Goal: Information Seeking & Learning: Learn about a topic

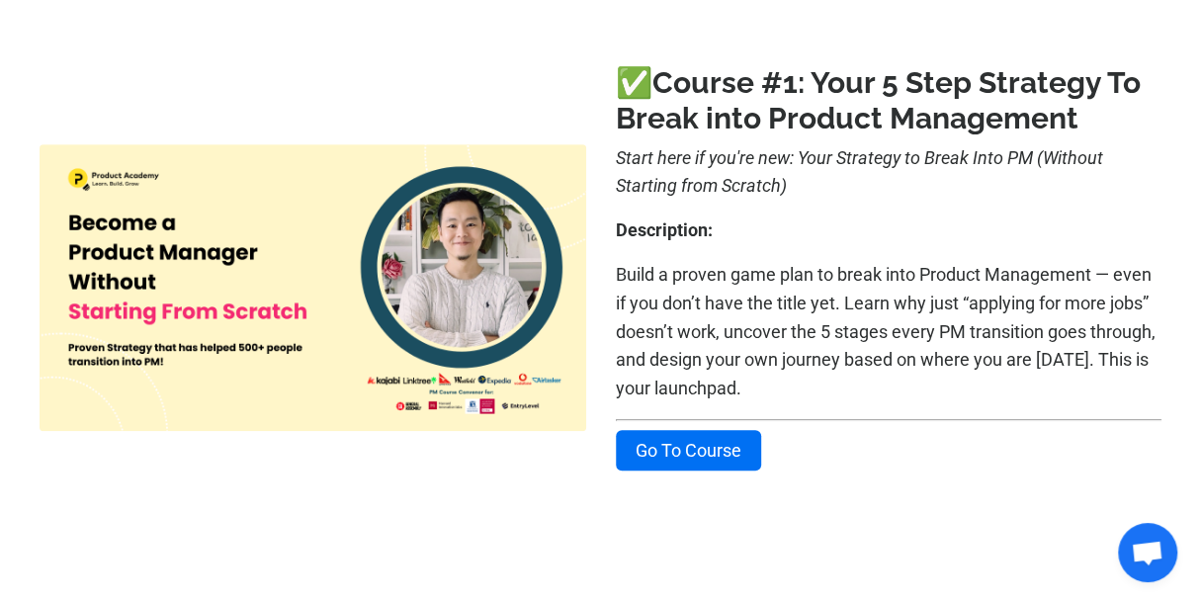
scroll to position [493, 0]
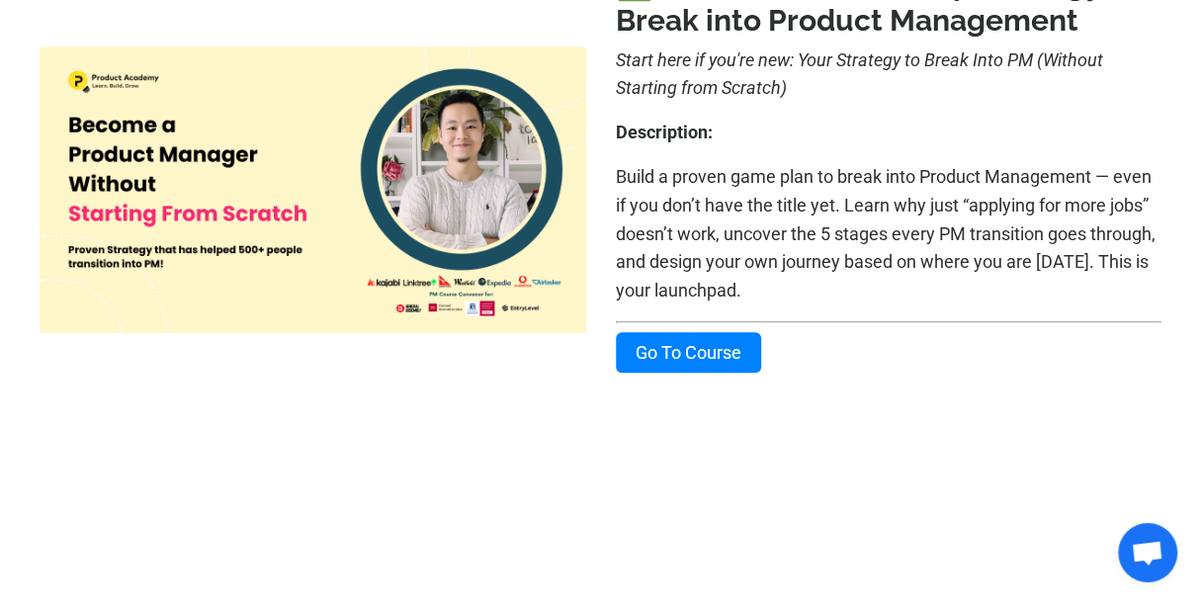
click at [748, 356] on link "Go To Course" at bounding box center [688, 352] width 145 height 41
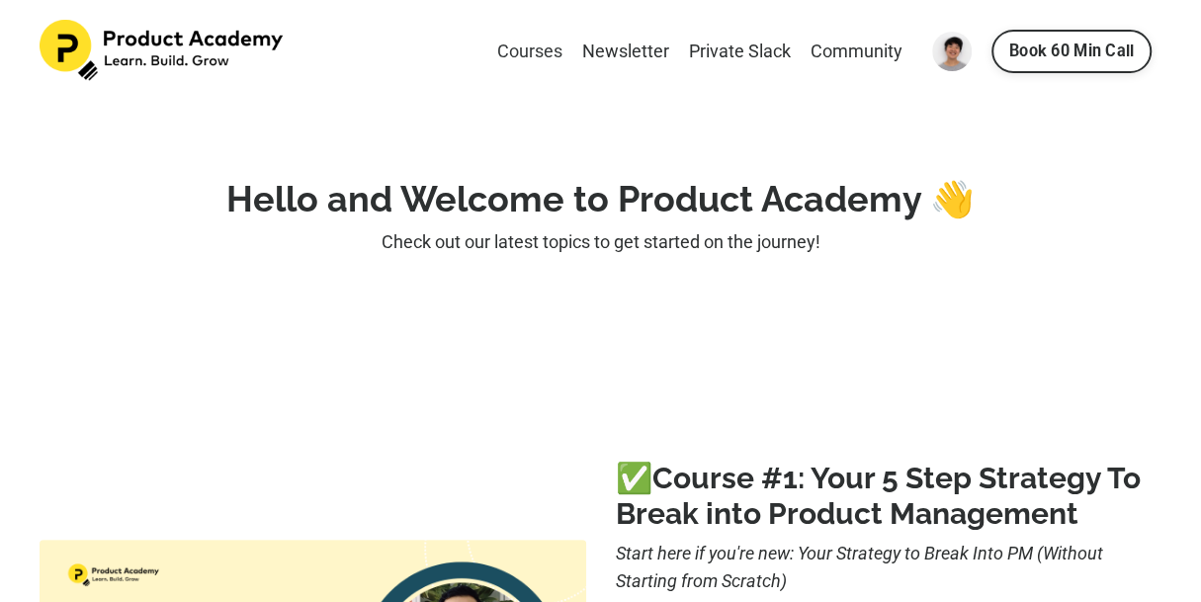
click at [518, 48] on link "Courses" at bounding box center [529, 52] width 65 height 29
click at [937, 51] on img at bounding box center [952, 52] width 40 height 40
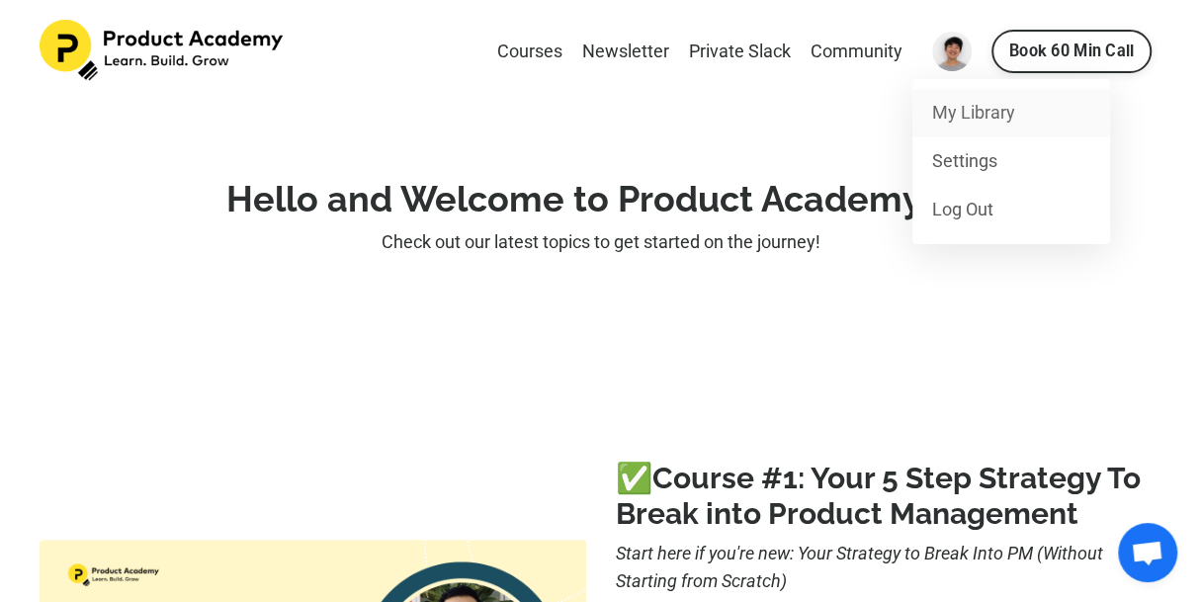
click at [955, 120] on link "My Library" at bounding box center [1011, 113] width 198 height 48
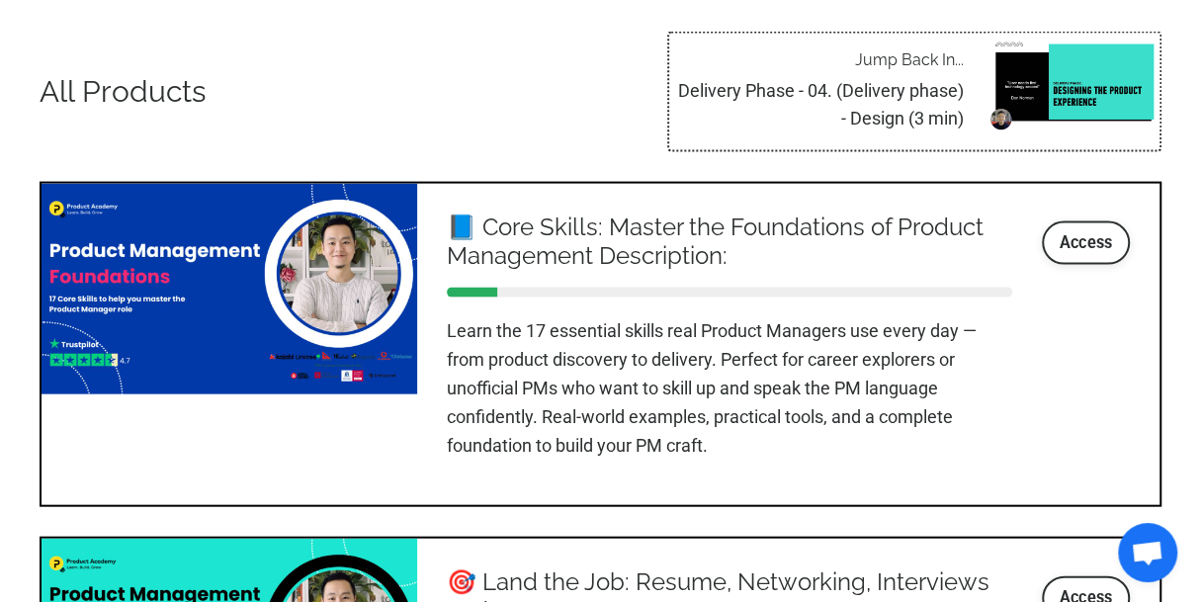
scroll to position [2302, 0]
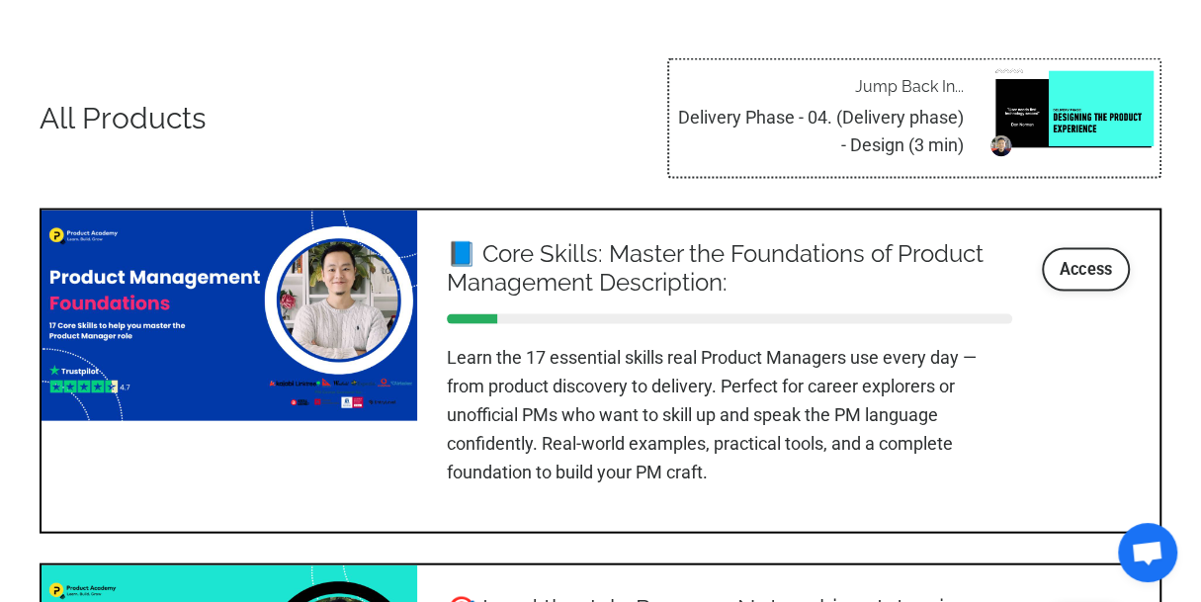
click at [934, 128] on p "Delivery Phase - 04. (Delivery phase) - Design (3 min)" at bounding box center [816, 132] width 294 height 57
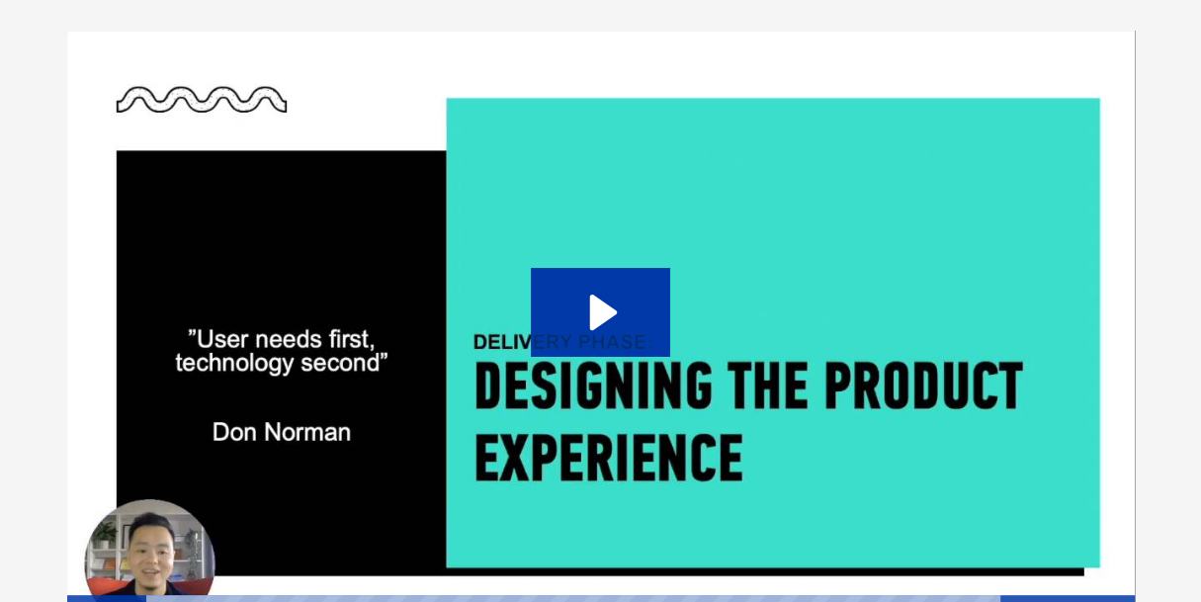
scroll to position [296, 0]
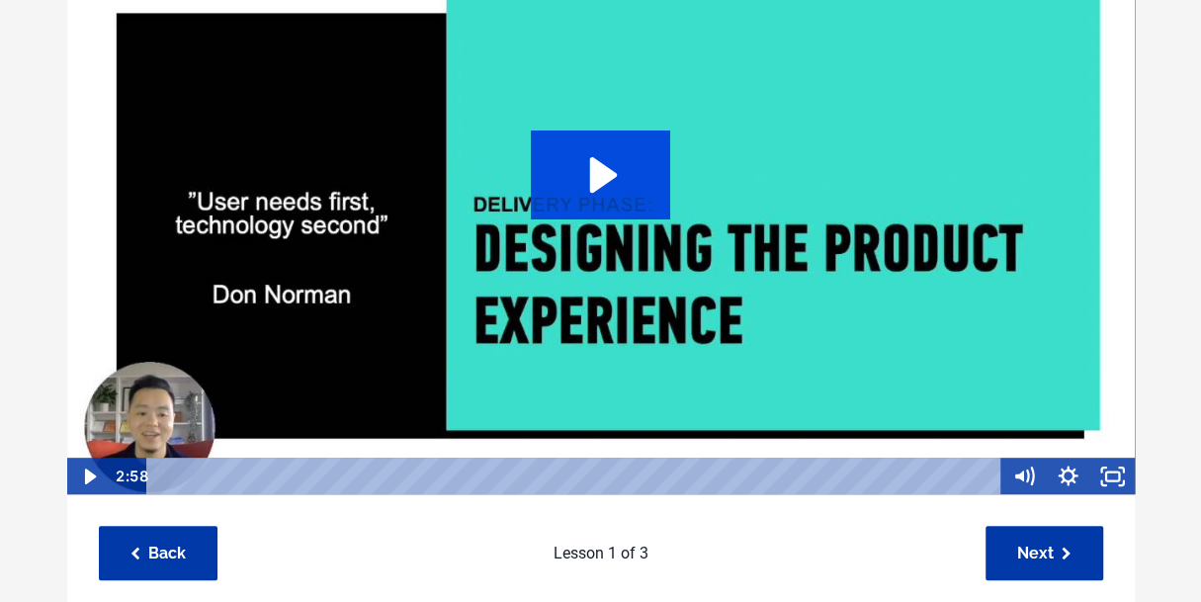
click at [639, 205] on icon "Play Video: sites/127338/video/erCeltkxQRufhpLJk9Yu_Topic_03-05_-_Design_stage.…" at bounding box center [600, 174] width 139 height 89
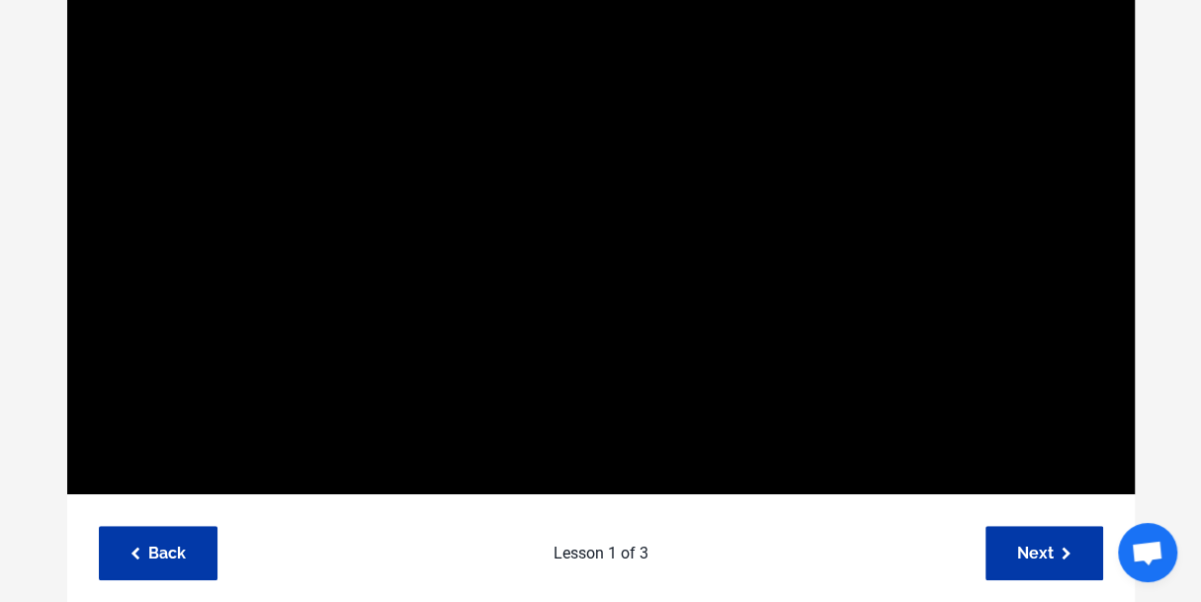
click at [835, 538] on div "Lesson 1 of 3" at bounding box center [601, 553] width 748 height 54
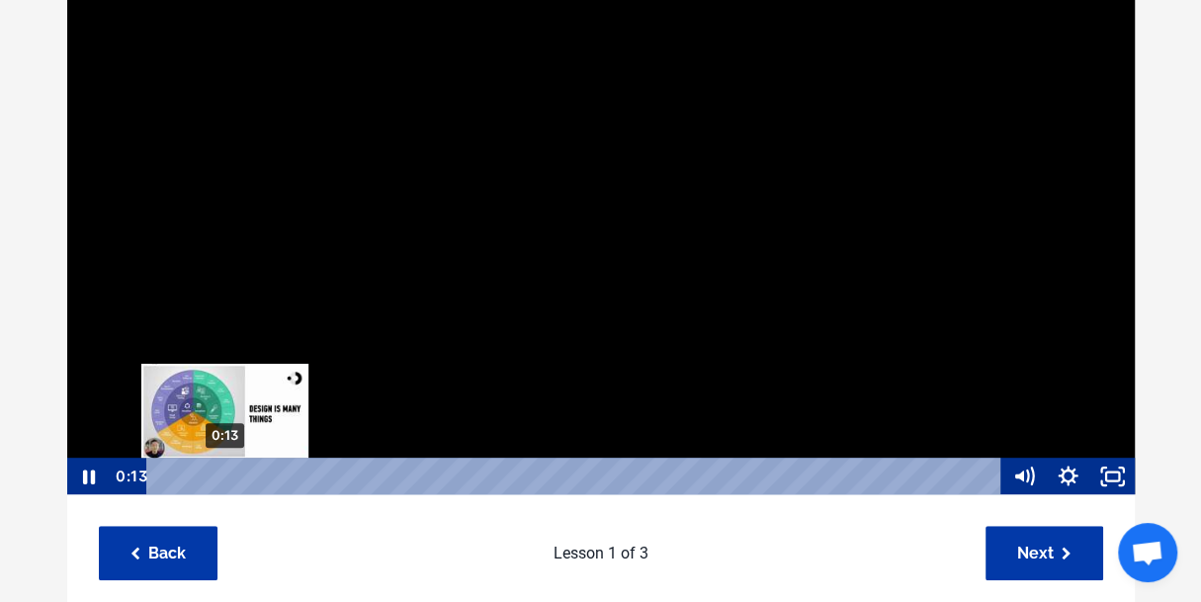
scroll to position [1, 0]
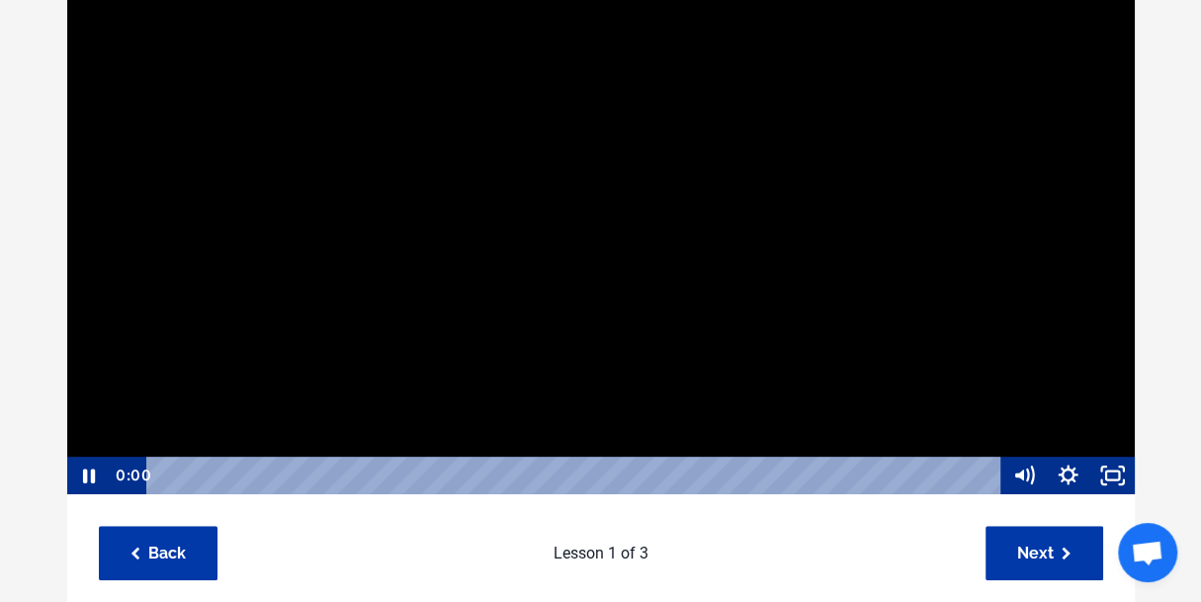
click at [52, 485] on div "Click for sound @keyframes VOLUME_SMALL_WAVE_FLASH { 0% { opacity: 0; } 33% { o…" at bounding box center [600, 267] width 1097 height 748
click at [1108, 479] on rect "Fullscreen" at bounding box center [1112, 474] width 13 height 9
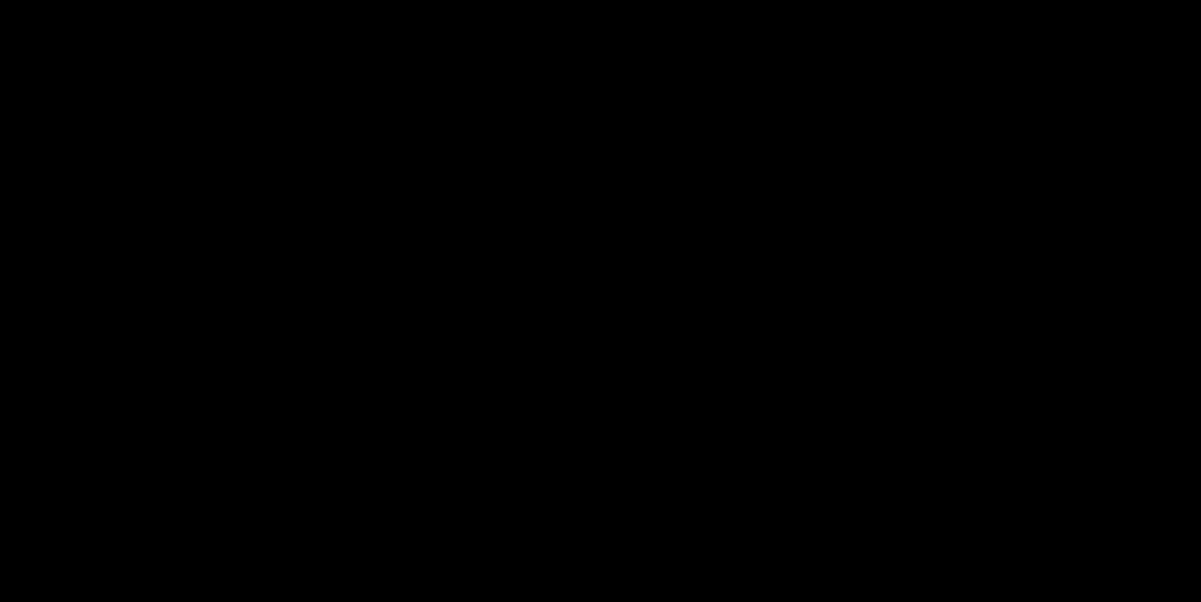
scroll to position [692, 0]
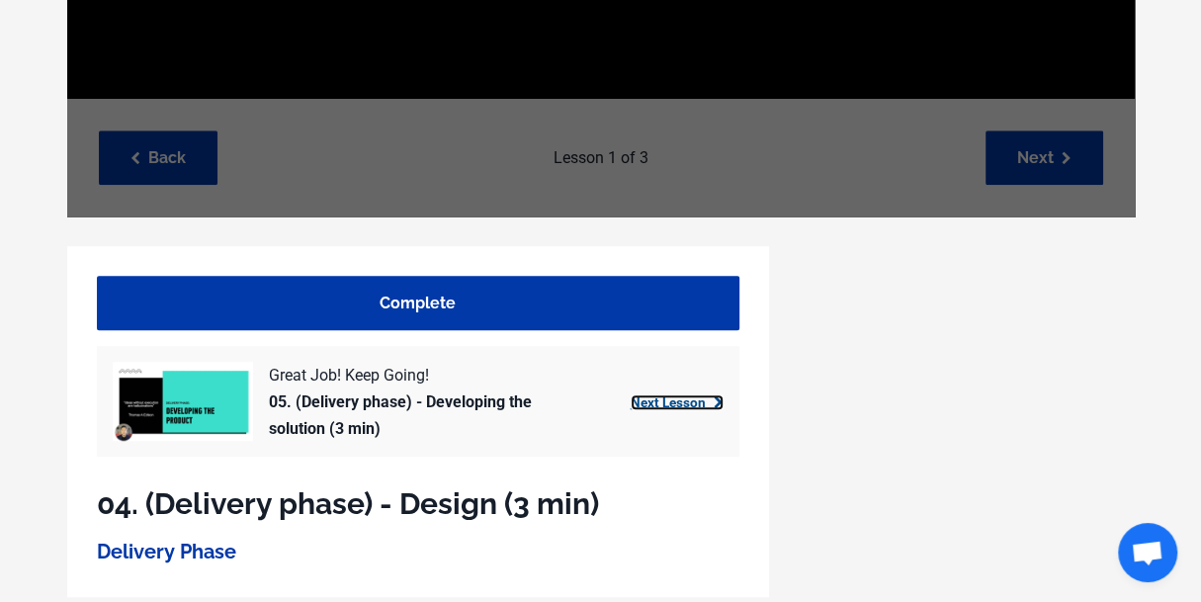
drag, startPoint x: 682, startPoint y: 406, endPoint x: 789, endPoint y: 357, distance: 118.5
click at [682, 406] on link "Next Lesson" at bounding box center [676, 402] width 93 height 16
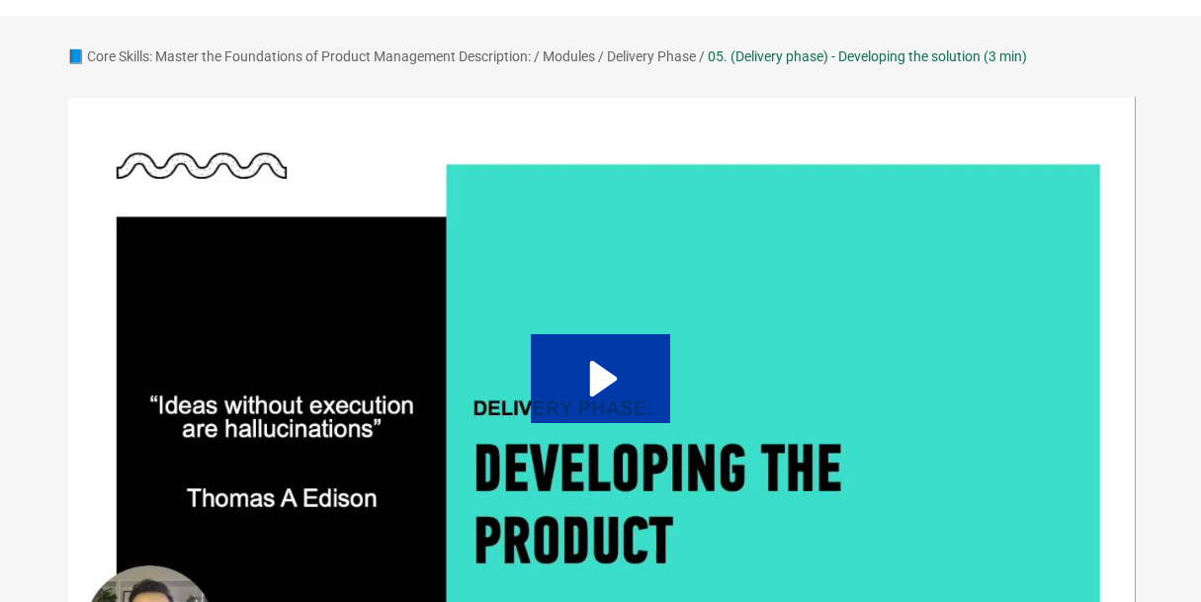
scroll to position [198, 0]
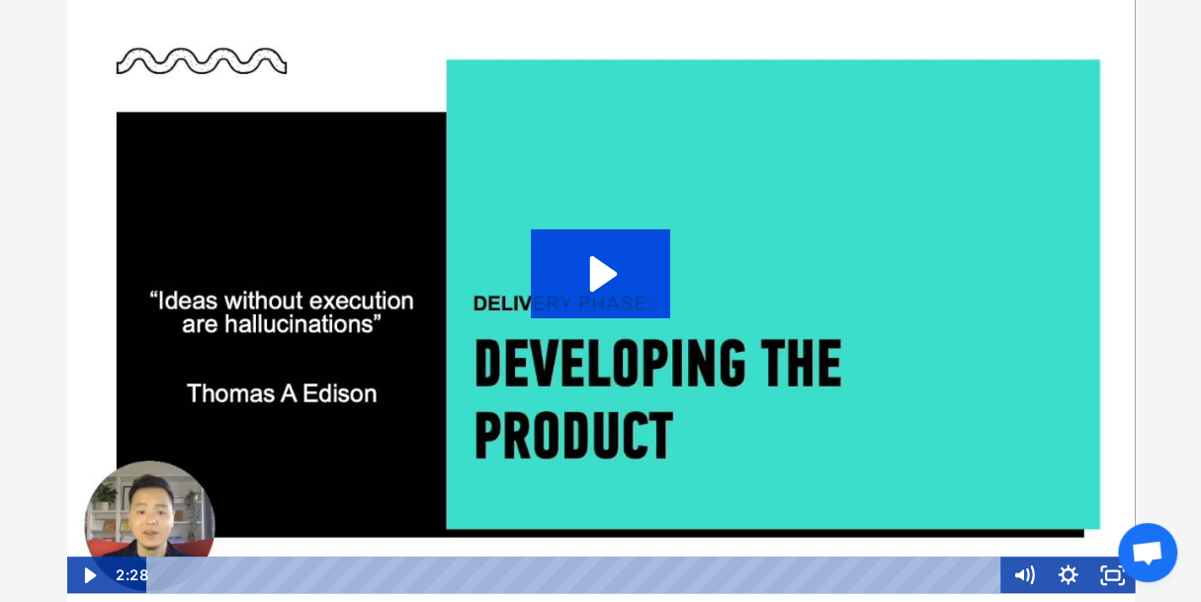
click at [576, 281] on icon "Play Video: sites/127338/video/ts1NaCnSzma2rmCG01sk_Topic_03-06_-_Develope.mp4" at bounding box center [600, 273] width 139 height 89
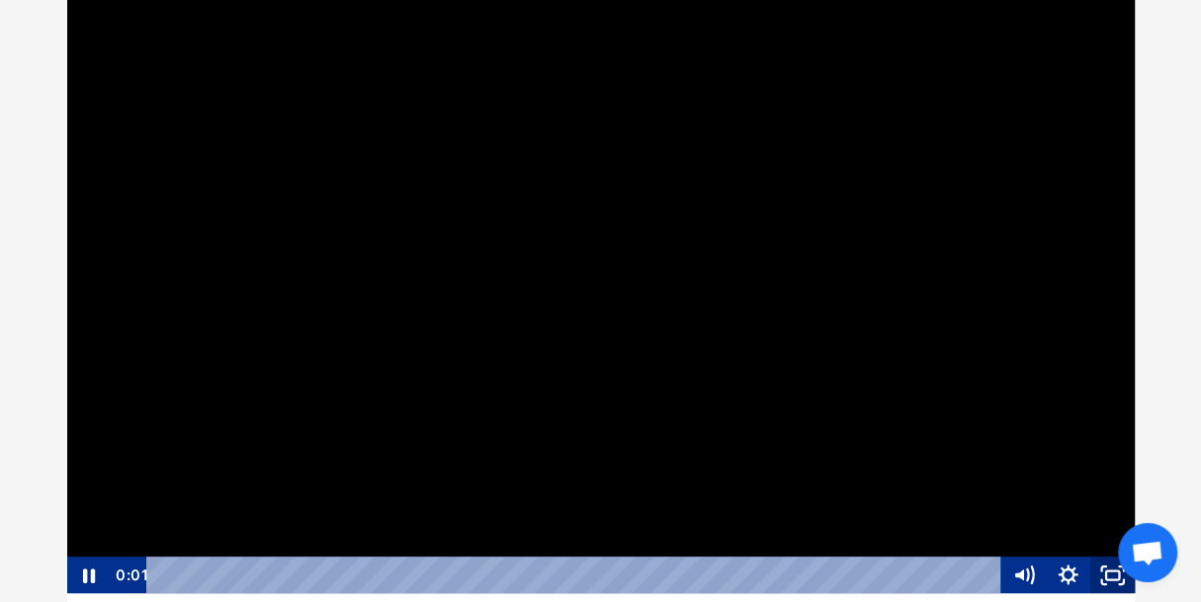
click at [1107, 572] on rect "Fullscreen" at bounding box center [1112, 574] width 13 height 9
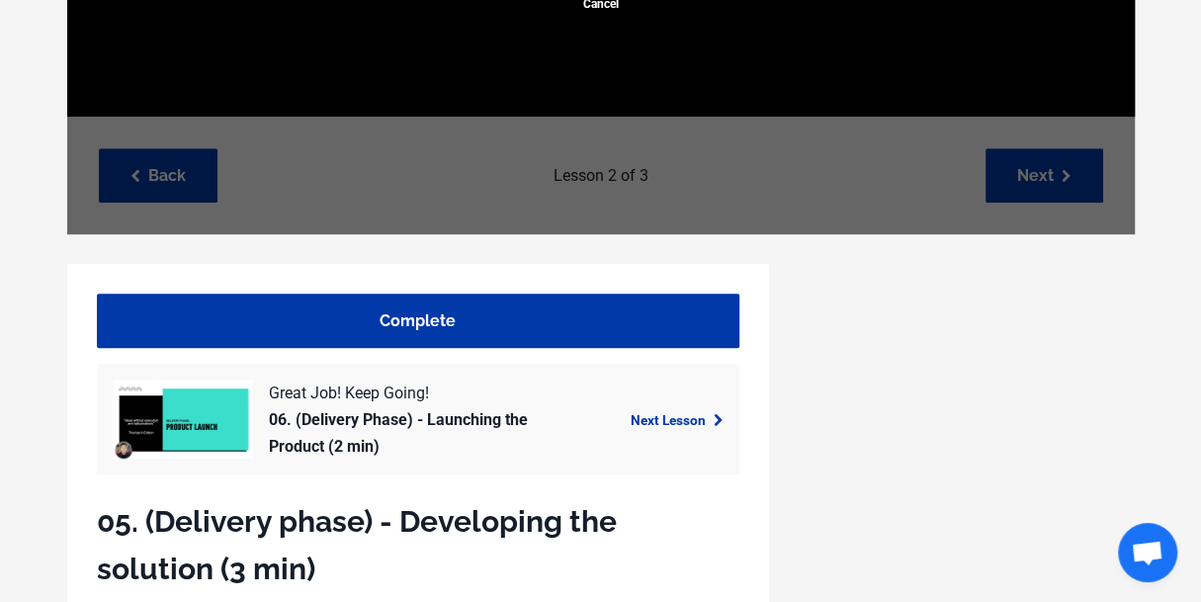
scroll to position [692, 0]
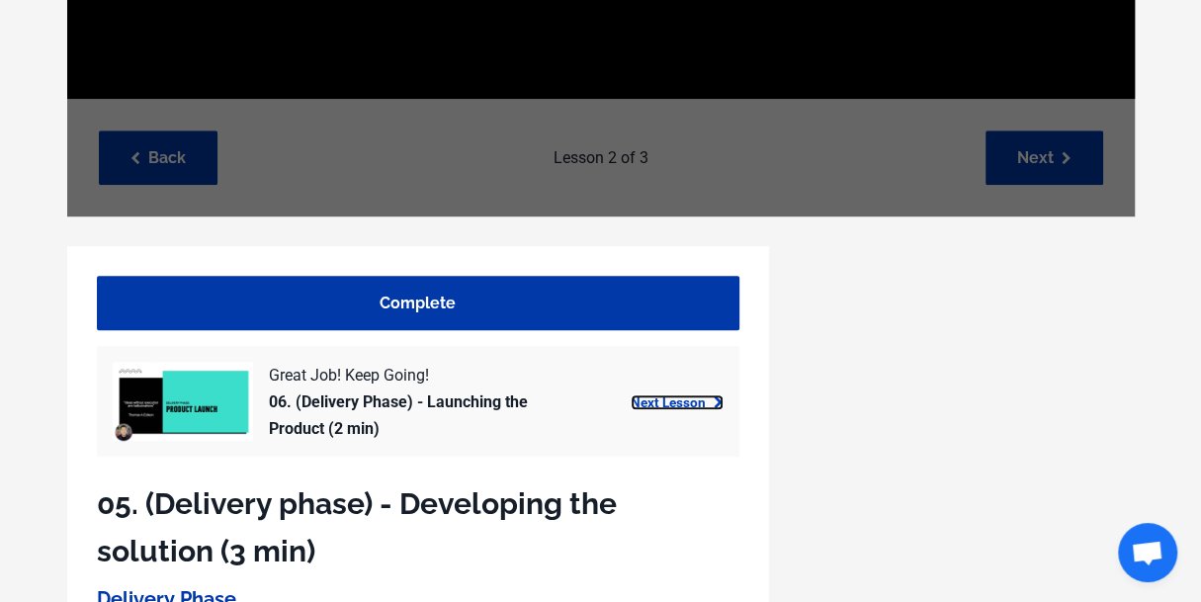
click at [654, 403] on link "Next Lesson" at bounding box center [676, 402] width 93 height 16
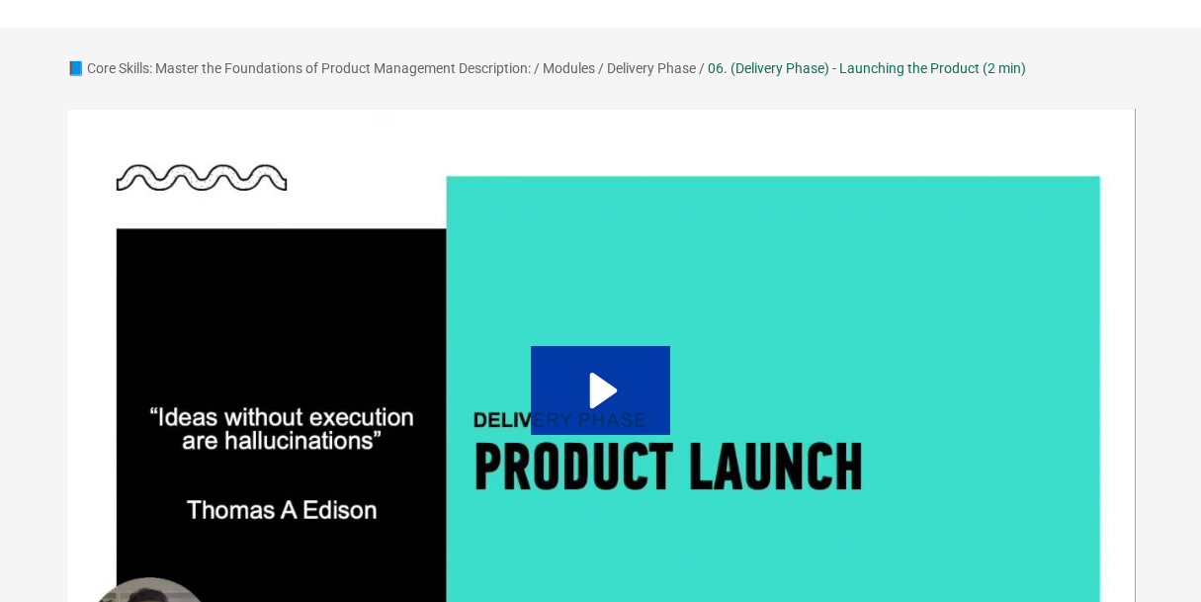
scroll to position [198, 0]
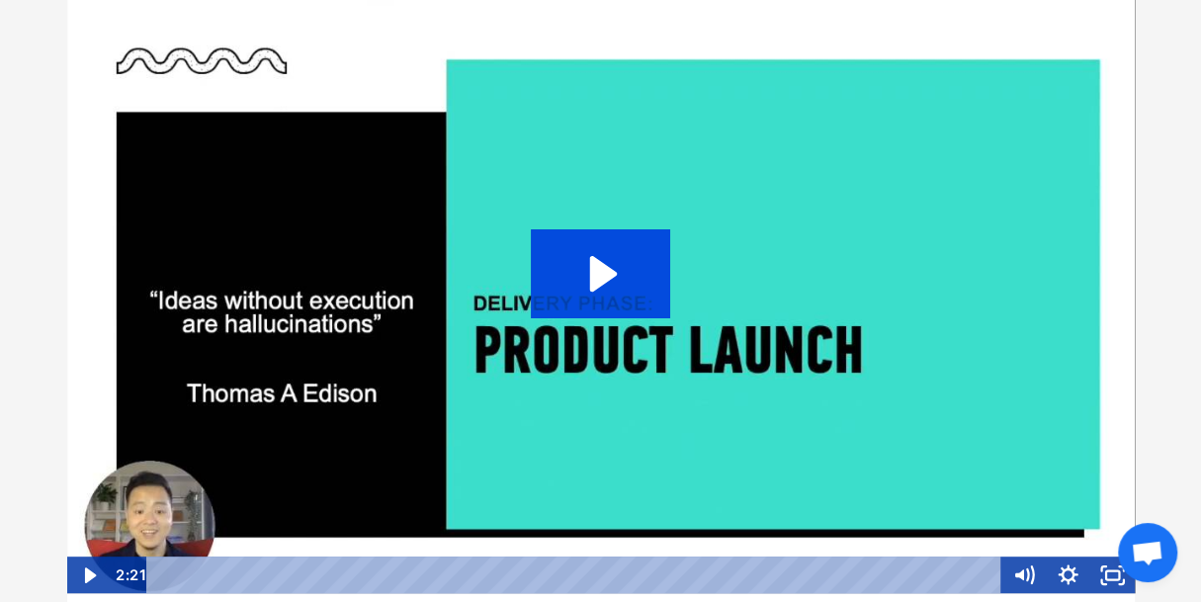
click at [587, 264] on icon "Play Video: sites/127338/video/pekQTRXS2O065yKkbWV3_Topic_03-07_-_Launch_Phase.…" at bounding box center [600, 273] width 139 height 89
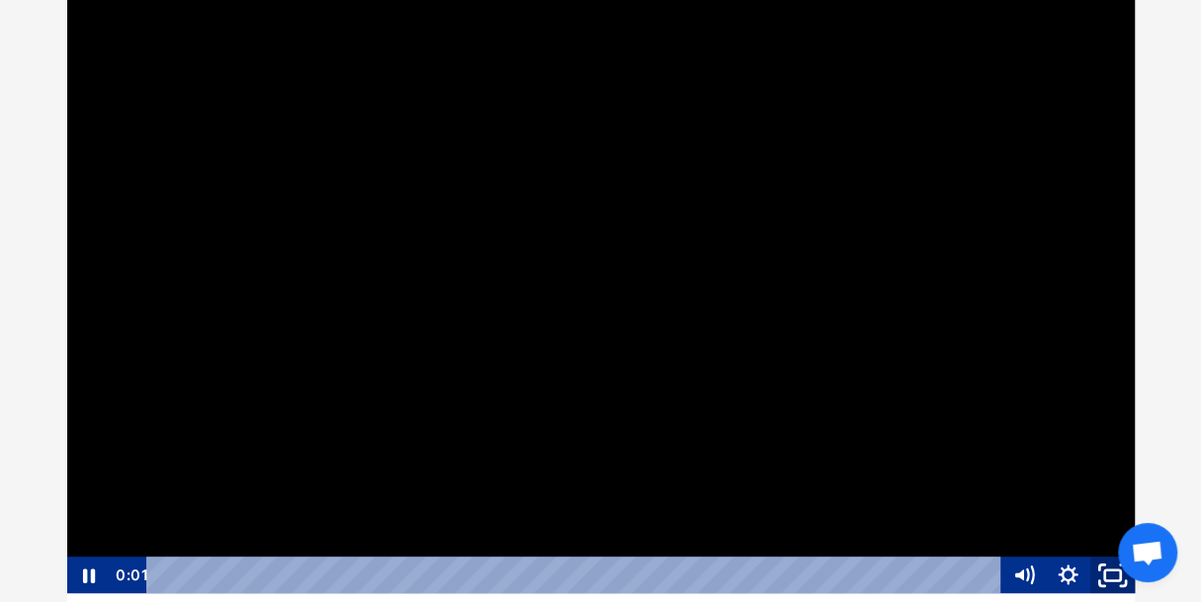
click at [1112, 570] on rect "Fullscreen" at bounding box center [1113, 575] width 16 height 11
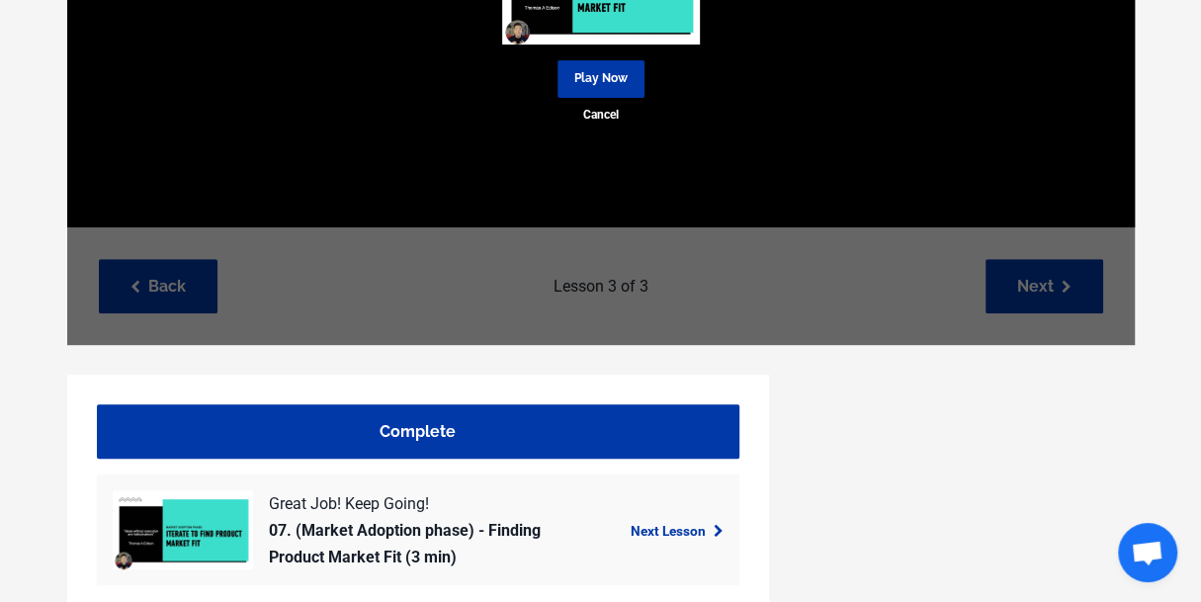
scroll to position [593, 0]
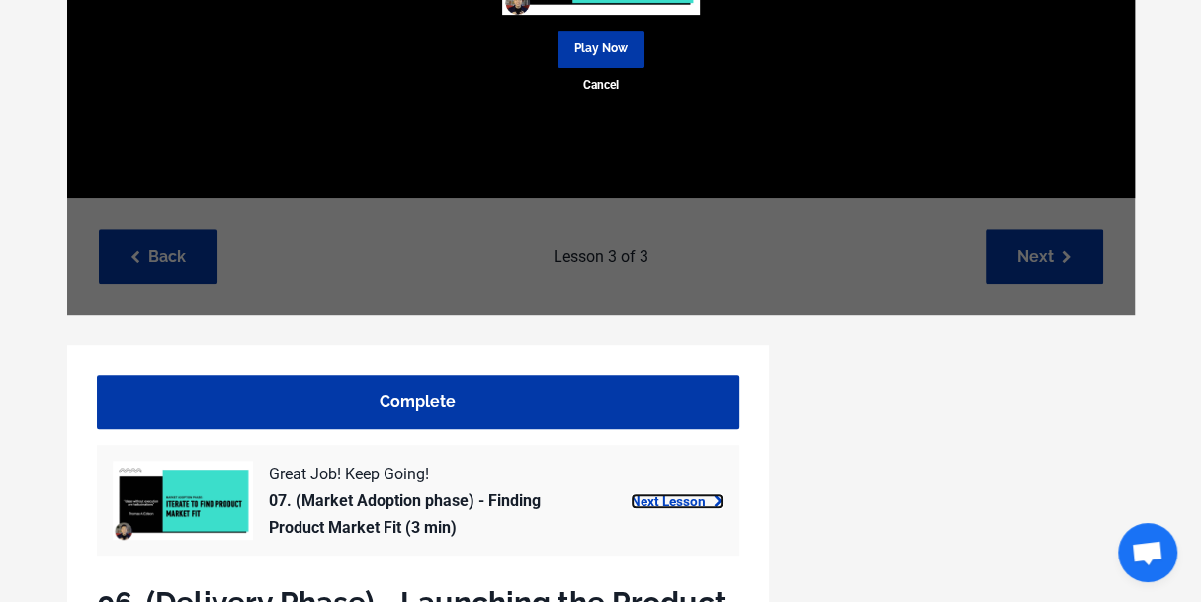
click at [651, 505] on link "Next Lesson" at bounding box center [676, 501] width 93 height 16
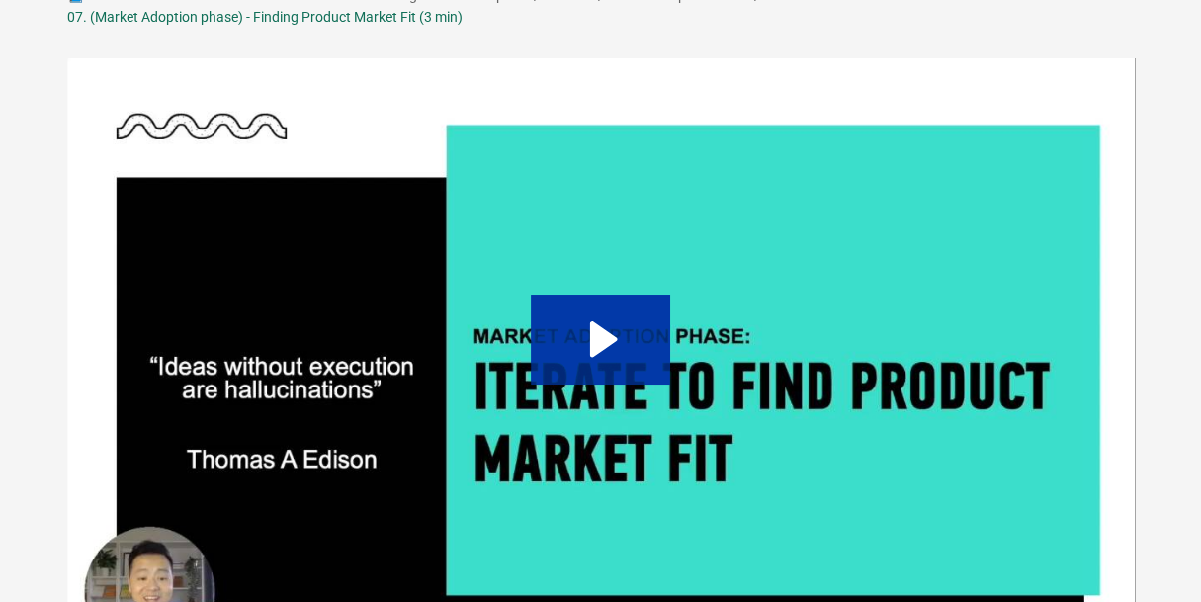
scroll to position [296, 0]
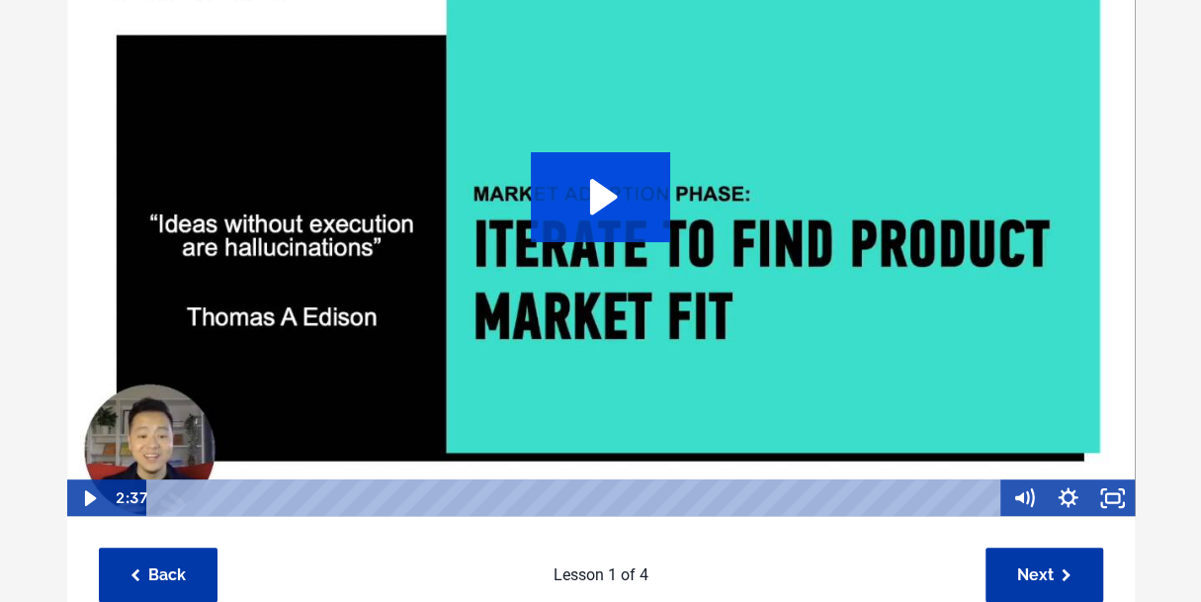
click at [610, 213] on icon "Play Video: sites/127338/video/NCUW3AAERzajrjZ3WQ65_Topic_03-08_-_Iterate_to_fi…" at bounding box center [600, 196] width 139 height 89
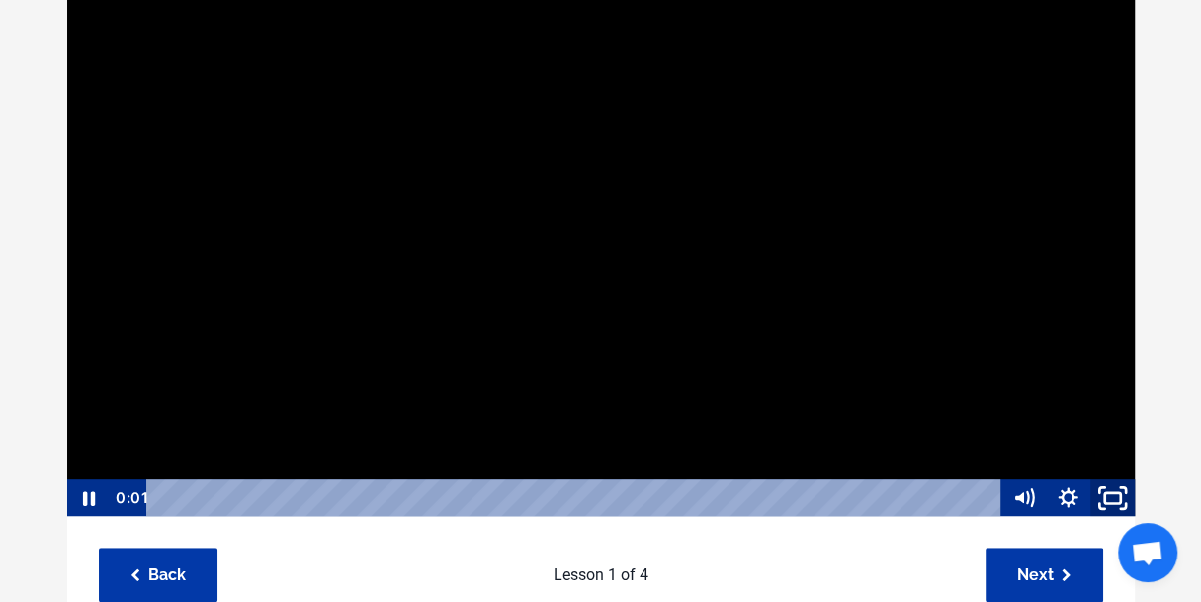
click at [1106, 498] on rect "Fullscreen" at bounding box center [1113, 498] width 16 height 11
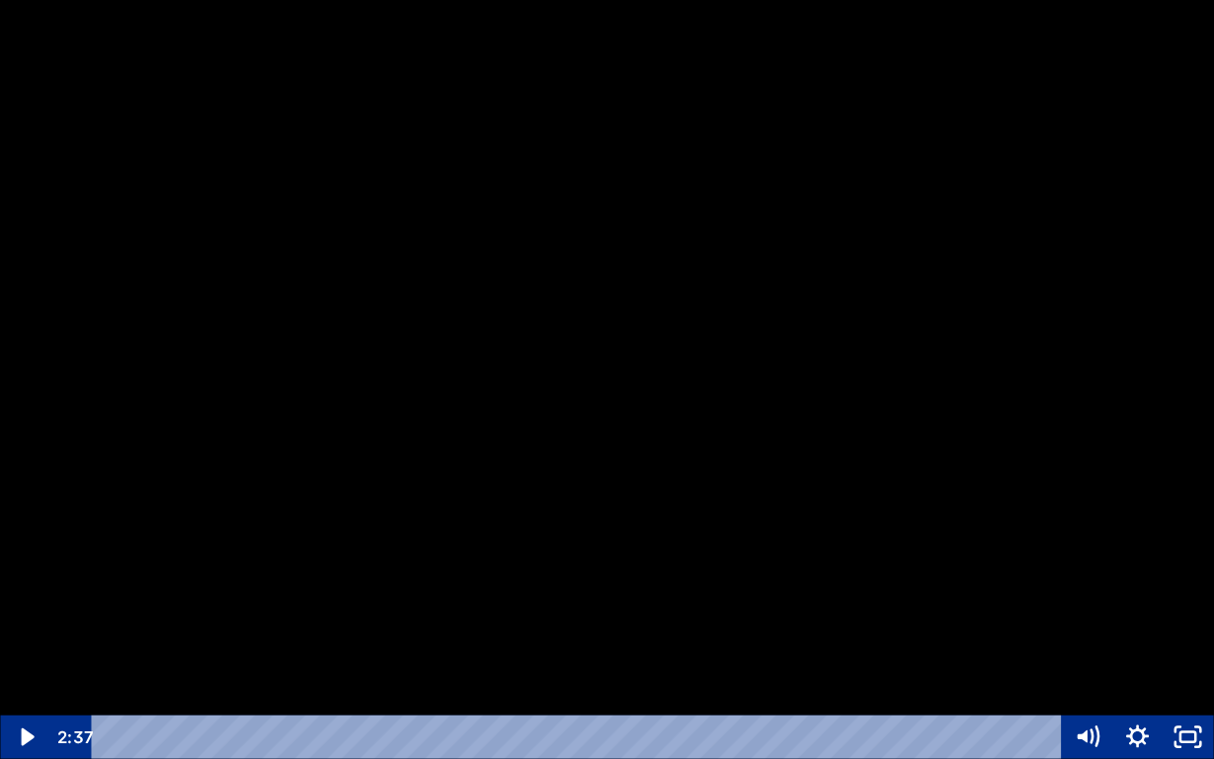
click at [1173, 601] on div at bounding box center [607, 379] width 1214 height 759
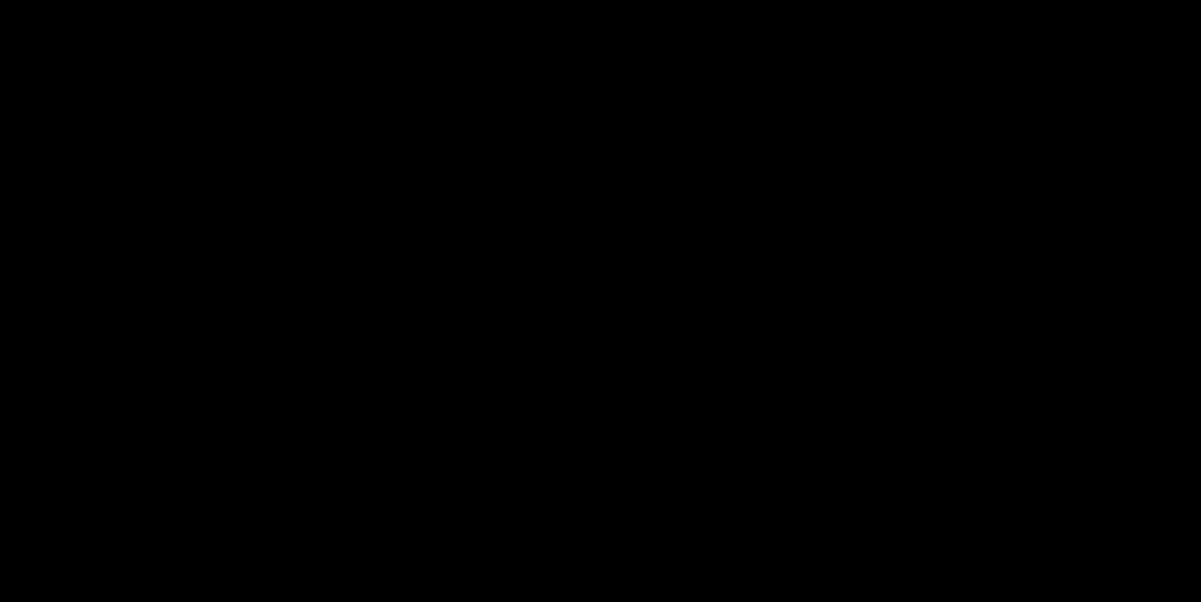
scroll to position [493, 0]
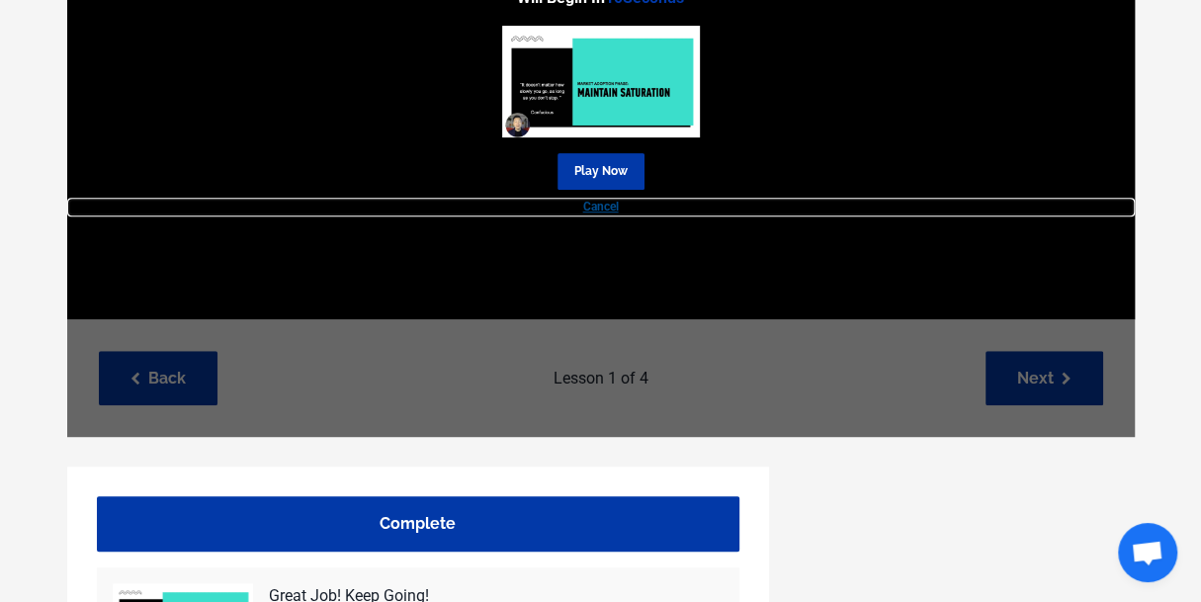
click at [601, 205] on link "Cancel" at bounding box center [600, 207] width 1067 height 19
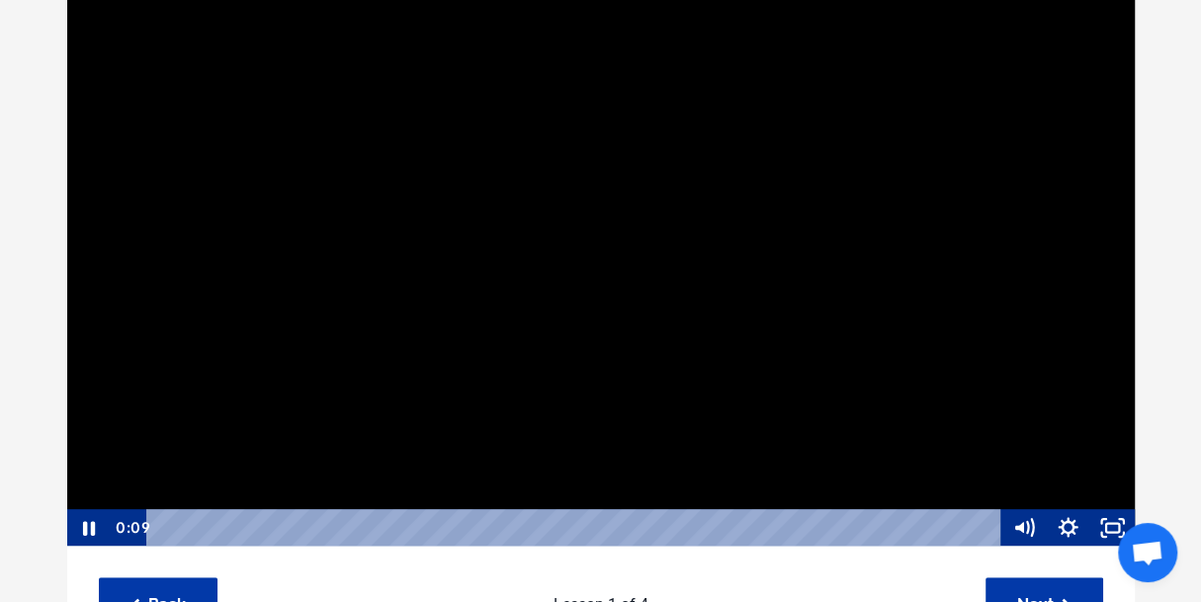
scroll to position [296, 0]
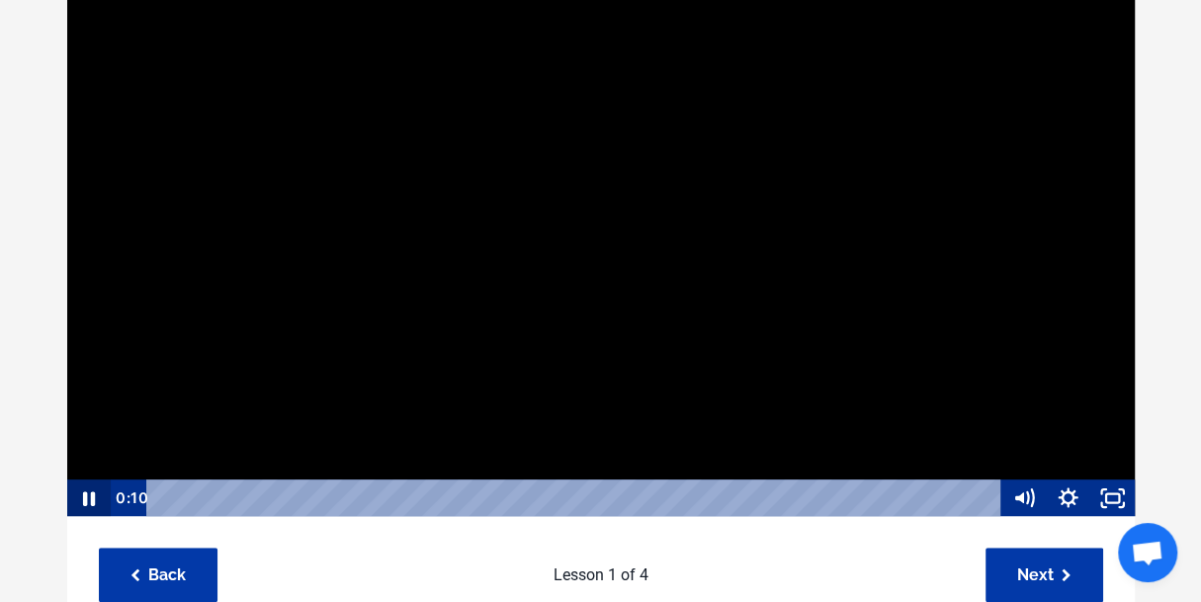
click at [80, 499] on icon "Pause" at bounding box center [87, 498] width 44 height 38
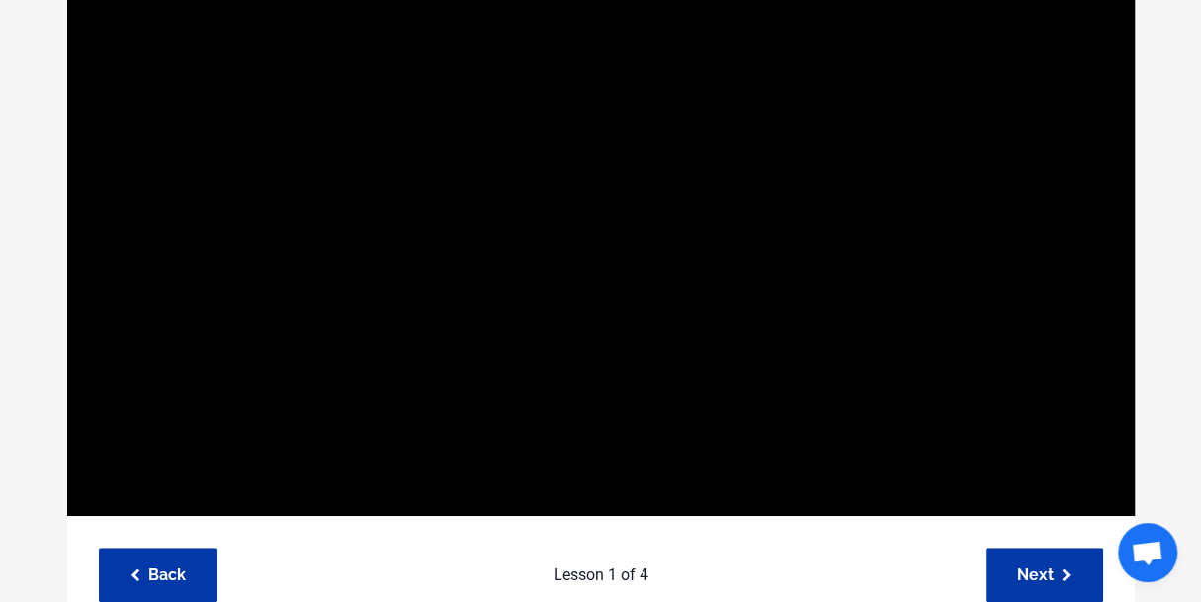
drag, startPoint x: 0, startPoint y: 339, endPoint x: 12, endPoint y: 211, distance: 128.0
